Goal: Task Accomplishment & Management: Complete application form

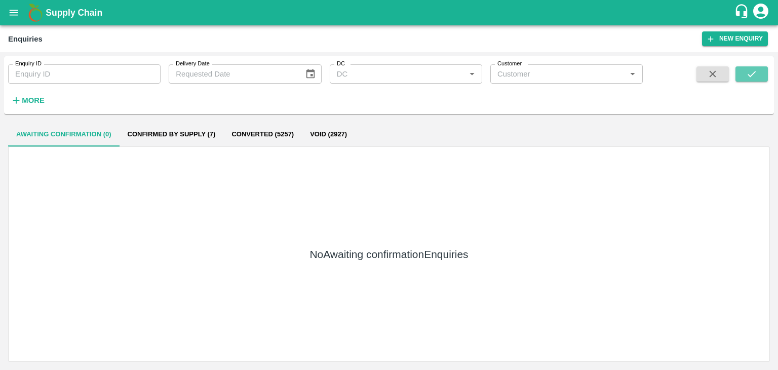
click at [754, 66] on button "submit" at bounding box center [752, 73] width 32 height 15
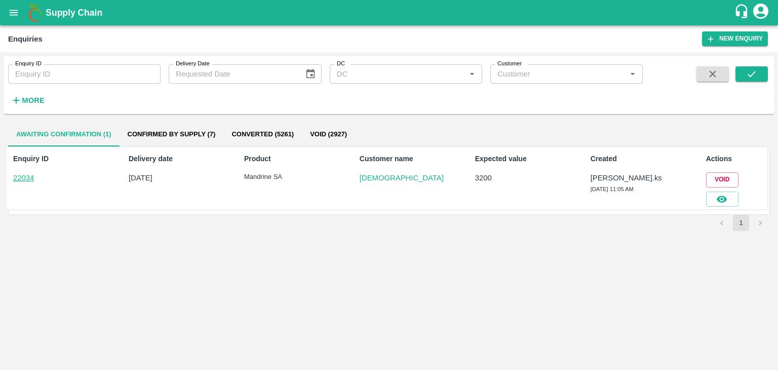
drag, startPoint x: 715, startPoint y: 212, endPoint x: 711, endPoint y: 207, distance: 6.1
click at [711, 207] on div "Enquiry ID 22034 Delivery date [DATE] Product Mandrine SA Customer name Dharma …" at bounding box center [389, 180] width 762 height 68
click at [714, 202] on button "button" at bounding box center [722, 199] width 32 height 15
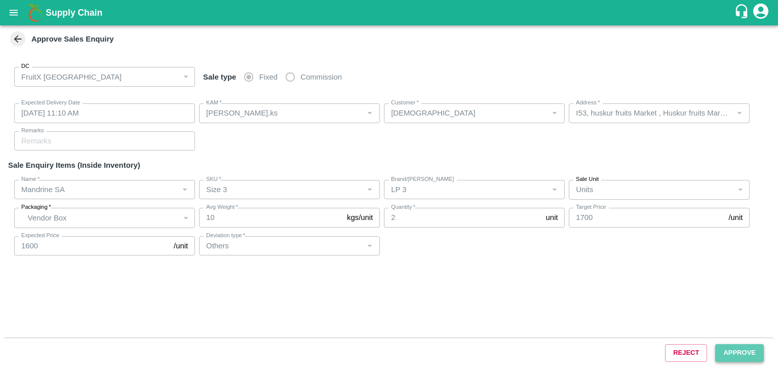
click at [739, 356] on button "Approve" at bounding box center [739, 353] width 49 height 18
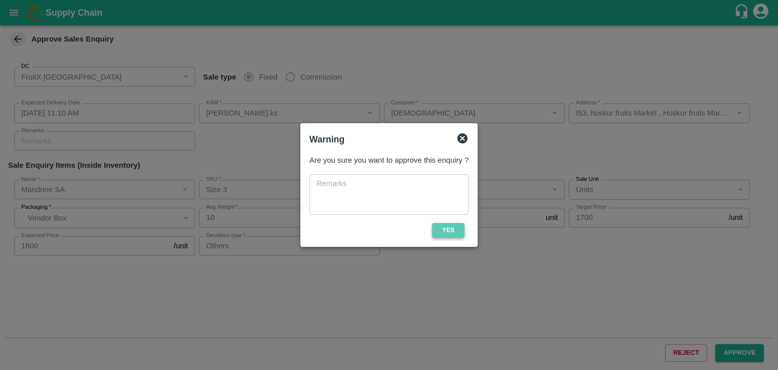
click at [446, 235] on button "Yes" at bounding box center [448, 230] width 32 height 15
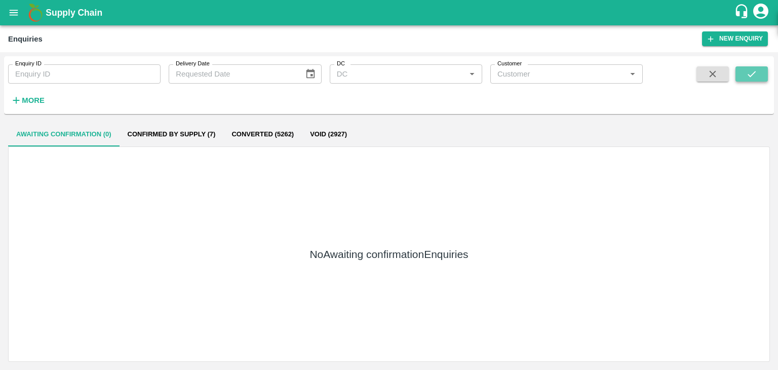
click at [747, 71] on icon "submit" at bounding box center [751, 73] width 11 height 11
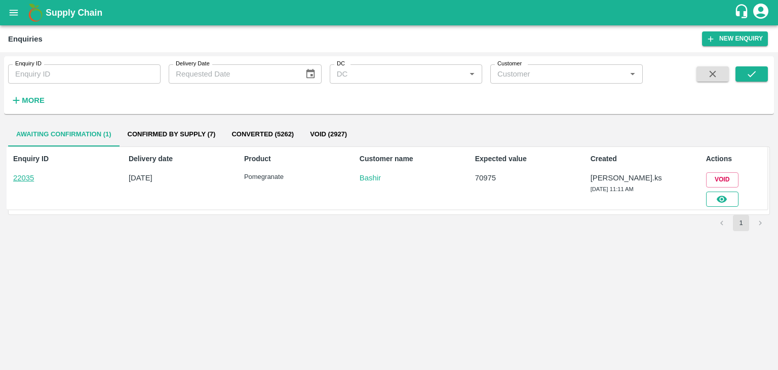
click at [724, 195] on icon "button" at bounding box center [721, 199] width 11 height 11
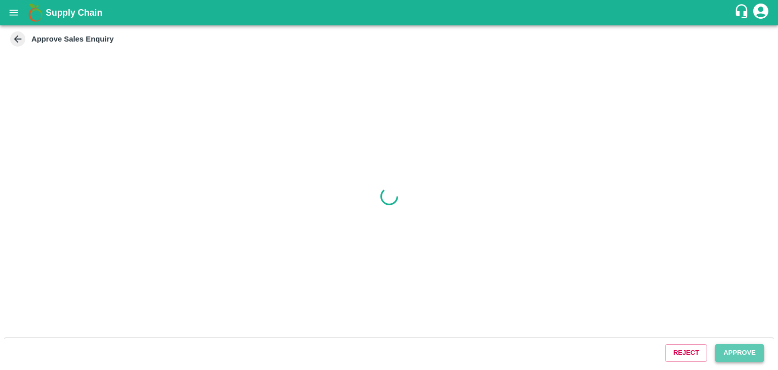
click at [744, 353] on button "Approve" at bounding box center [739, 353] width 49 height 18
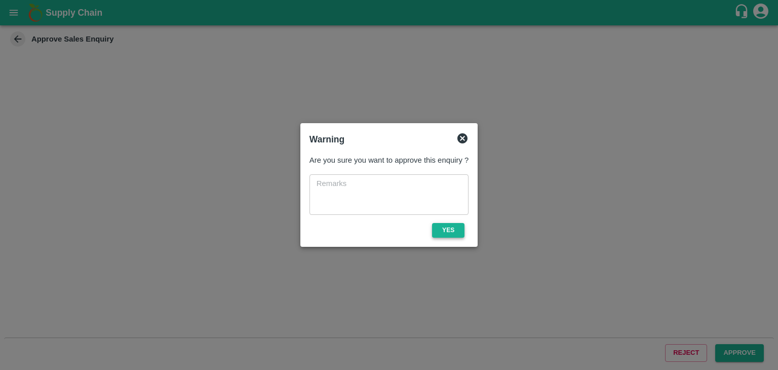
click at [448, 233] on button "Yes" at bounding box center [448, 230] width 32 height 15
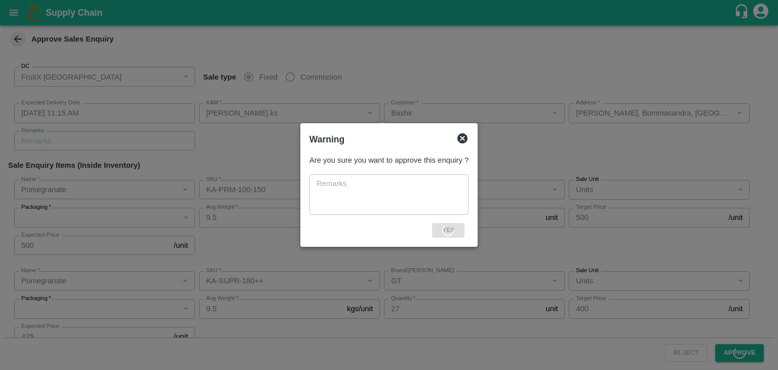
type input "[DATE] 11:15 AM"
type input "[PERSON_NAME].ks"
type input "Bashir"
type input "[PERSON_NAME], Bommasandra, [GEOGRAPHIC_DATA], [GEOGRAPHIC_DATA], [GEOGRAPHIC_D…"
type input "Pomegranate"
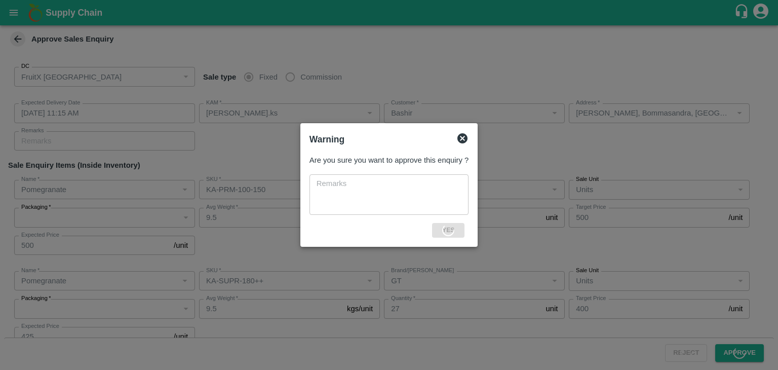
type input "KA-PRM-100-150"
type input "GT"
type input "Pomegranate"
type input "KA-SUPR-180++"
type input "GT"
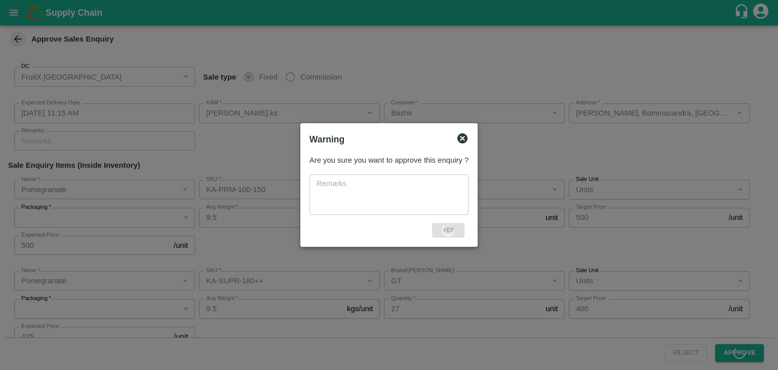
type input "Pomegranate"
type input "KA-Loose A"
type input "GT"
type input "Others"
type input "Pomegranate"
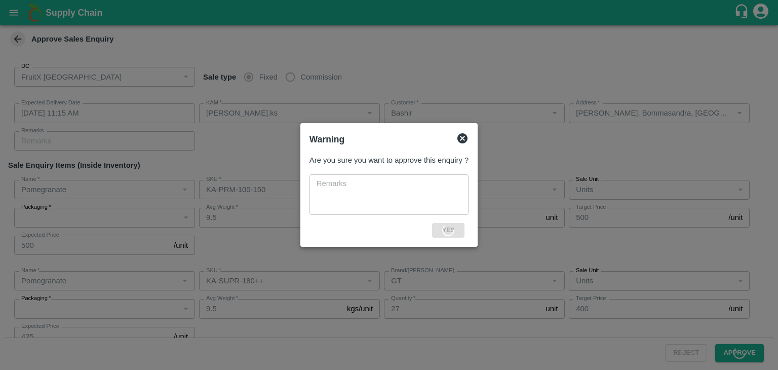
type input "KA-Loose B"
type input "GT"
type input "Others"
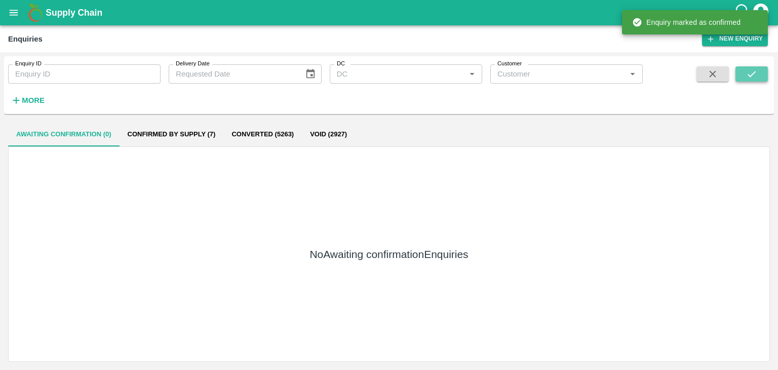
click at [750, 70] on icon "submit" at bounding box center [751, 73] width 11 height 11
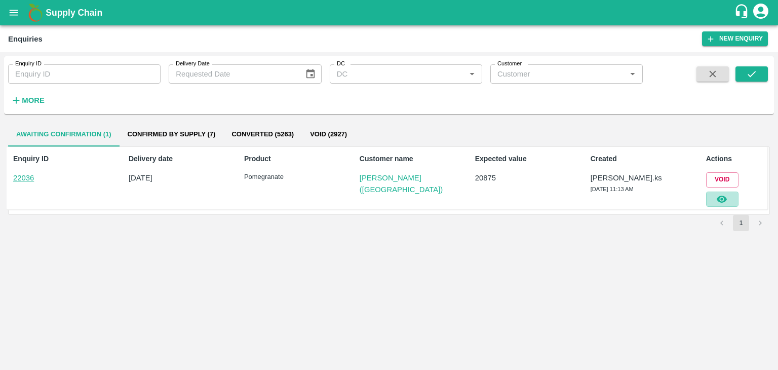
click at [726, 203] on icon "button" at bounding box center [721, 199] width 11 height 11
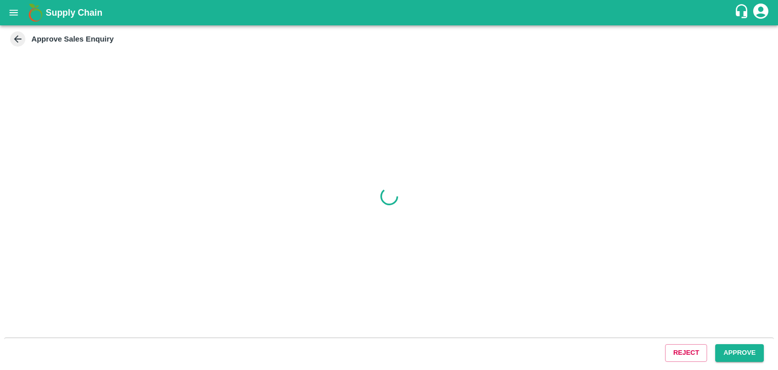
click at [729, 356] on button "Approve" at bounding box center [739, 353] width 49 height 18
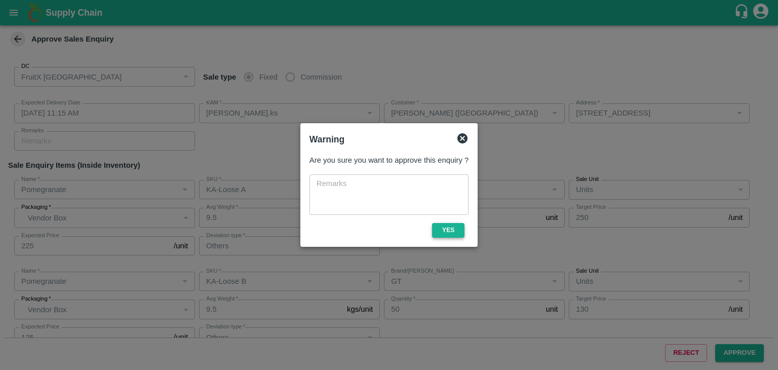
type input "[DATE] 11:15 AM"
type input "[PERSON_NAME].ks"
type input "[PERSON_NAME] ([GEOGRAPHIC_DATA])"
type input "[STREET_ADDRESS]"
type input "Pomegranate"
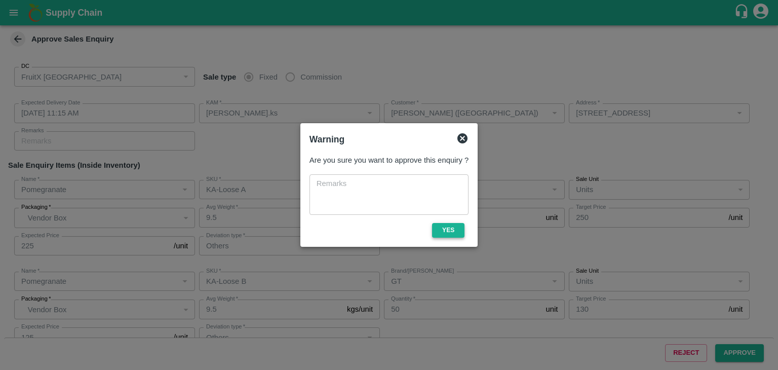
type input "KA-Loose A"
type input "GT"
type input "Others"
type input "Pomegranate"
type input "KA-Loose B"
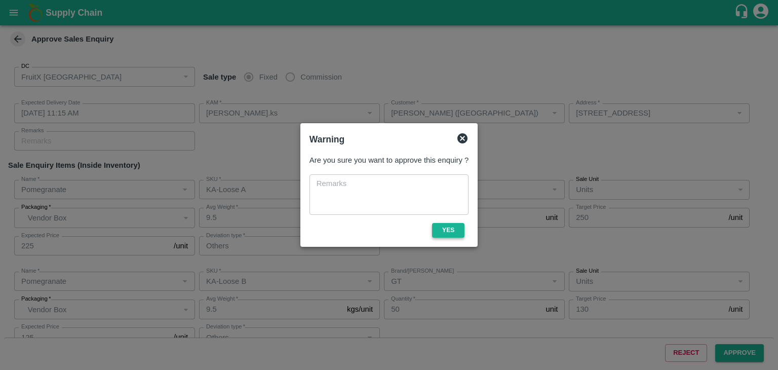
type input "GT"
type input "Others"
click at [441, 225] on button "Yes" at bounding box center [448, 230] width 32 height 15
